Goal: Task Accomplishment & Management: Complete application form

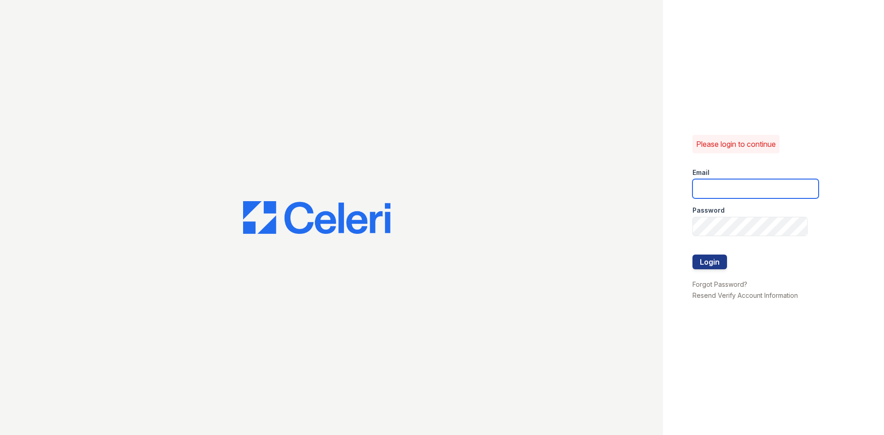
click at [720, 186] on input "email" at bounding box center [756, 188] width 126 height 19
type input "crosby.pm@cafmanagement.com"
click at [711, 268] on button "Login" at bounding box center [710, 262] width 35 height 15
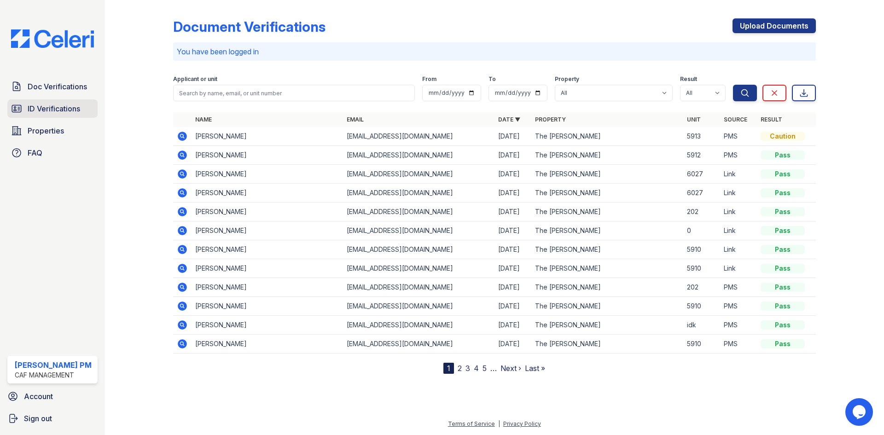
drag, startPoint x: 59, startPoint y: 107, endPoint x: 64, endPoint y: 107, distance: 5.1
click at [59, 107] on span "ID Verifications" at bounding box center [54, 108] width 52 height 11
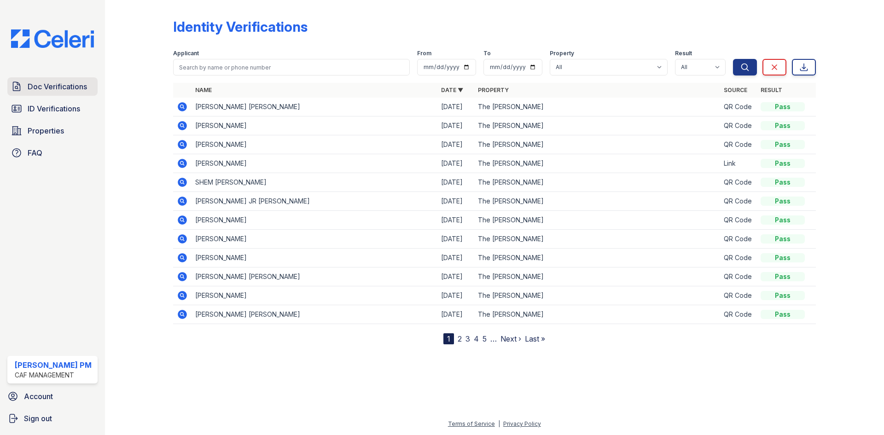
click at [47, 87] on span "Doc Verifications" at bounding box center [57, 86] width 59 height 11
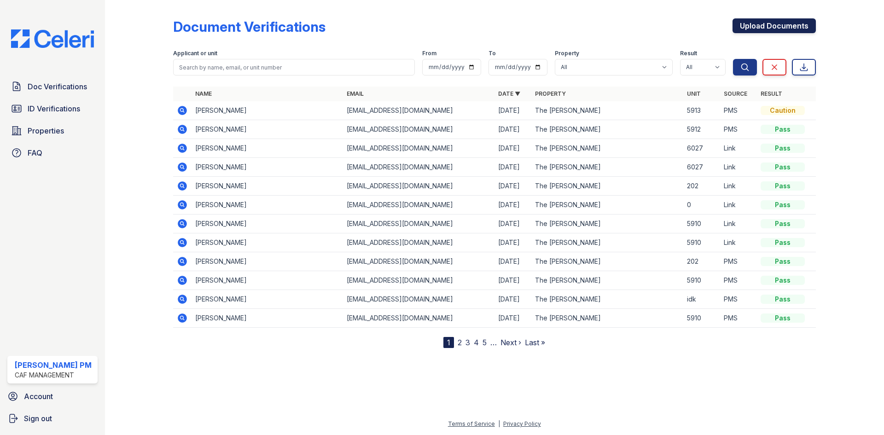
click at [762, 25] on link "Upload Documents" at bounding box center [774, 25] width 83 height 15
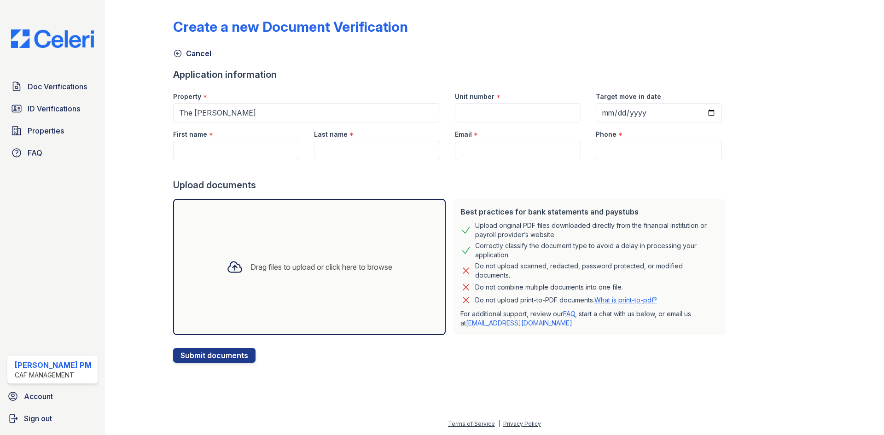
click at [192, 53] on link "Cancel" at bounding box center [192, 53] width 38 height 11
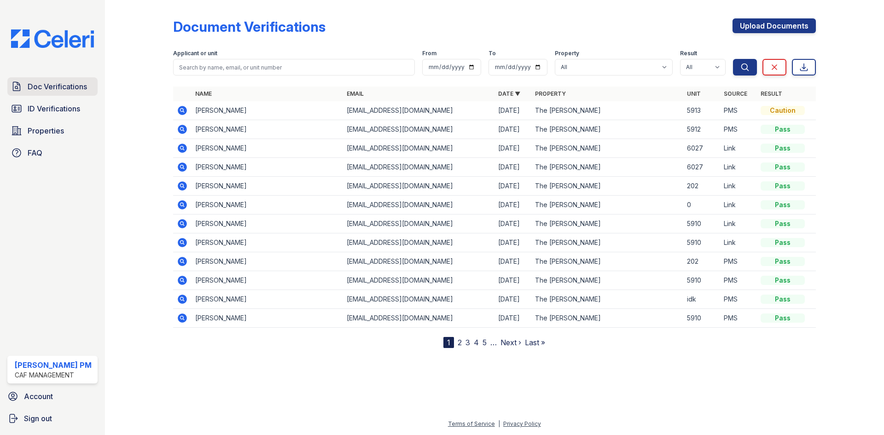
click at [59, 87] on span "Doc Verifications" at bounding box center [57, 86] width 59 height 11
click at [58, 105] on span "ID Verifications" at bounding box center [54, 108] width 52 height 11
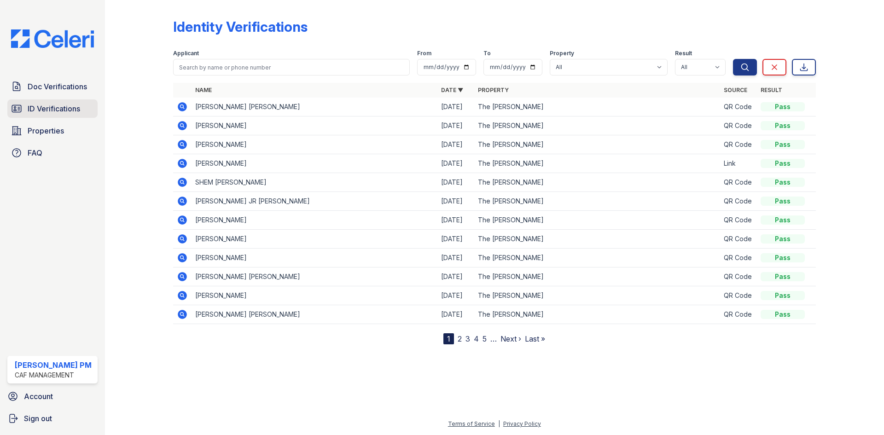
click at [54, 106] on span "ID Verifications" at bounding box center [54, 108] width 52 height 11
click at [60, 91] on span "Doc Verifications" at bounding box center [57, 86] width 59 height 11
